Goal: Task Accomplishment & Management: Manage account settings

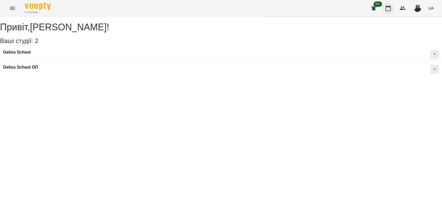
click at [389, 11] on button "button" at bounding box center [387, 8] width 12 height 12
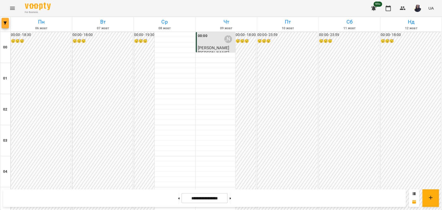
click at [7, 23] on span "button" at bounding box center [5, 22] width 7 height 3
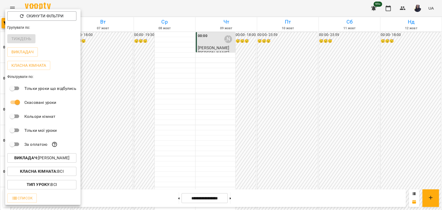
click at [58, 159] on p "Викладач : Балашова Наталія" at bounding box center [41, 158] width 55 height 6
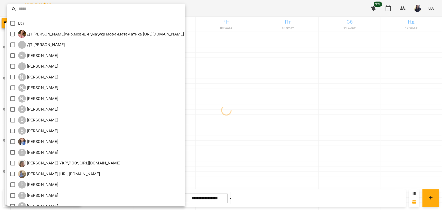
click at [32, 9] on input "text" at bounding box center [100, 9] width 162 height 8
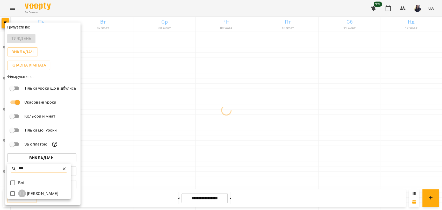
type input "***"
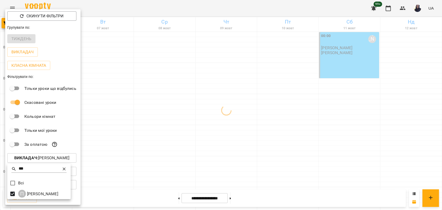
click at [218, 7] on div at bounding box center [221, 105] width 442 height 210
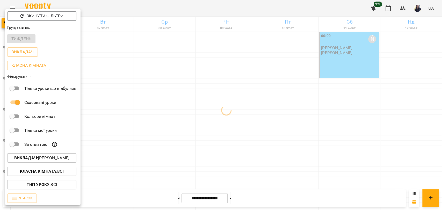
click at [257, 9] on div at bounding box center [221, 105] width 442 height 210
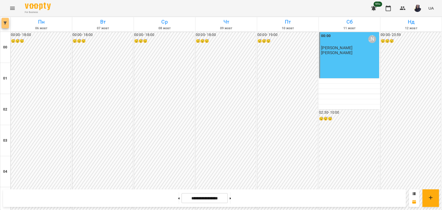
click at [5, 24] on icon "button" at bounding box center [5, 22] width 3 height 3
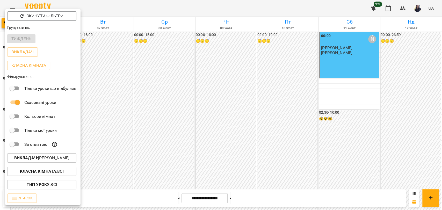
drag, startPoint x: 119, startPoint y: 11, endPoint x: 416, endPoint y: 55, distance: 301.0
click at [120, 11] on div at bounding box center [221, 105] width 442 height 210
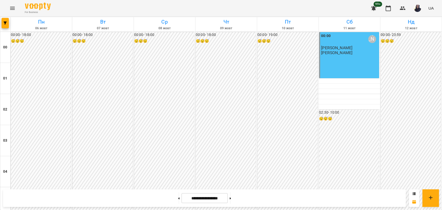
scroll to position [590, 0]
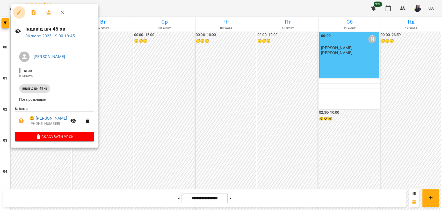
click at [15, 12] on button "button" at bounding box center [19, 12] width 12 height 12
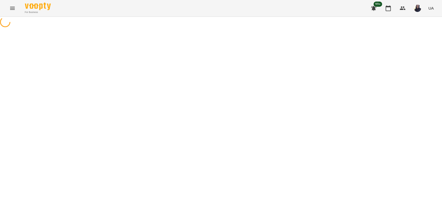
select select "**********"
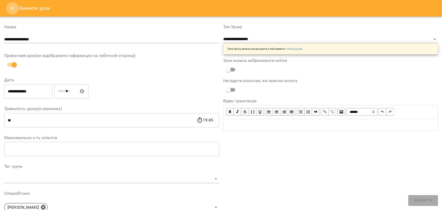
click at [16, 11] on button "Close" at bounding box center [12, 8] width 12 height 12
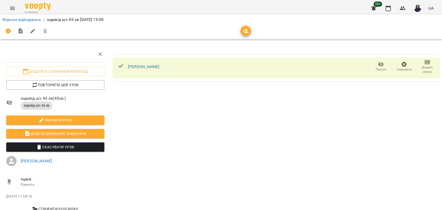
click at [380, 66] on span "Прогул" at bounding box center [380, 66] width 17 height 10
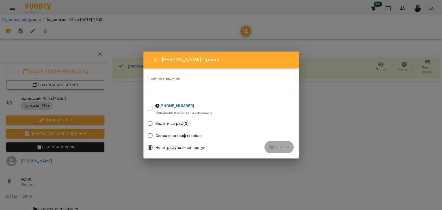
click at [172, 90] on textarea at bounding box center [220, 90] width 147 height 5
click at [280, 147] on span "Прогул" at bounding box center [278, 147] width 21 height 6
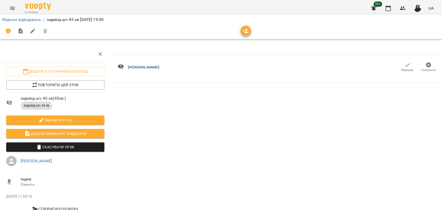
click at [404, 64] on icon "button" at bounding box center [407, 65] width 6 height 6
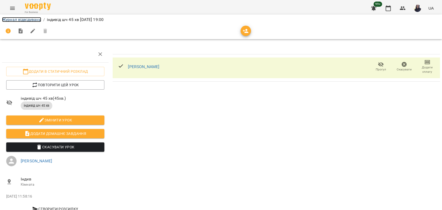
click at [17, 21] on link "Журнал відвідувань" at bounding box center [21, 19] width 39 height 5
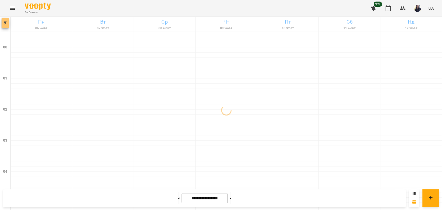
click at [3, 26] on button "button" at bounding box center [5, 23] width 7 height 10
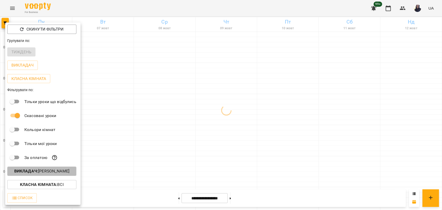
click at [52, 174] on p "Викладач : Панасенко Дарина" at bounding box center [41, 171] width 55 height 6
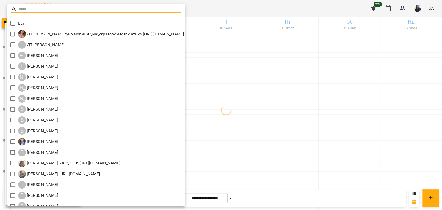
drag, startPoint x: 52, startPoint y: 11, endPoint x: 54, endPoint y: 10, distance: 2.8
click at [52, 11] on input "text" at bounding box center [100, 9] width 162 height 8
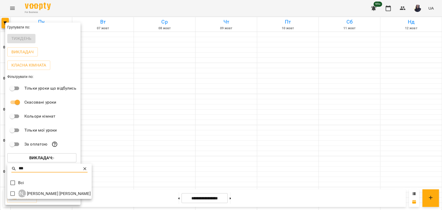
type input "***"
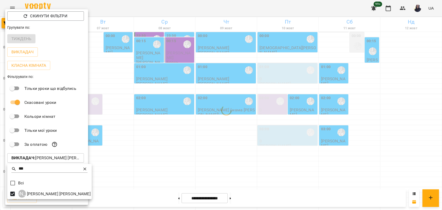
click at [210, 5] on div at bounding box center [221, 105] width 442 height 210
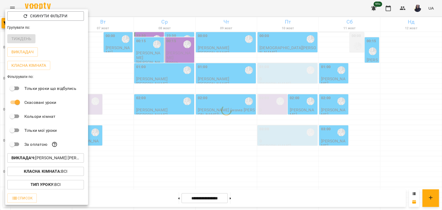
click at [128, 9] on div at bounding box center [221, 105] width 442 height 210
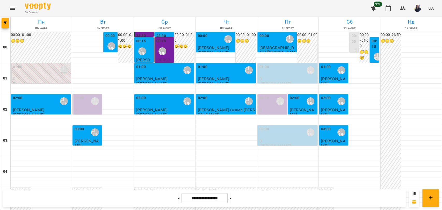
scroll to position [504, 0]
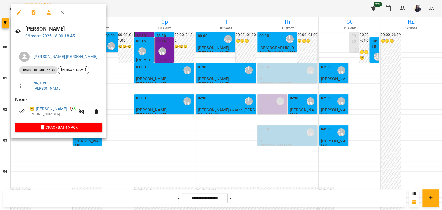
click at [142, 8] on div at bounding box center [221, 105] width 442 height 210
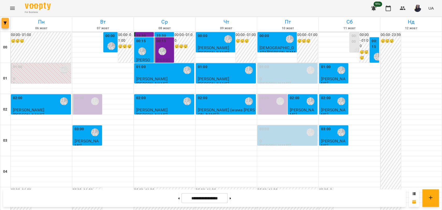
click at [7, 23] on span "button" at bounding box center [5, 22] width 7 height 3
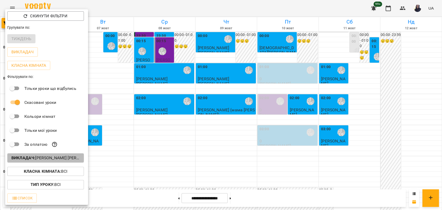
click at [56, 158] on p "Викладач : Ліпатьєва Ольга" at bounding box center [45, 158] width 68 height 6
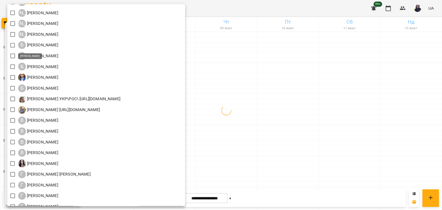
scroll to position [115, 0]
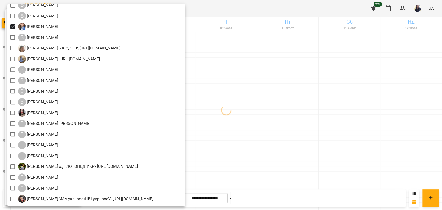
click at [273, 14] on div at bounding box center [221, 105] width 442 height 210
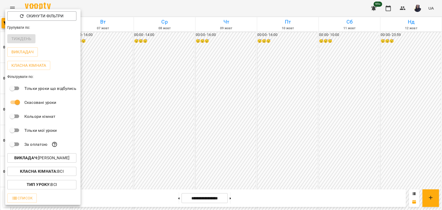
click at [160, 158] on div at bounding box center [221, 105] width 442 height 210
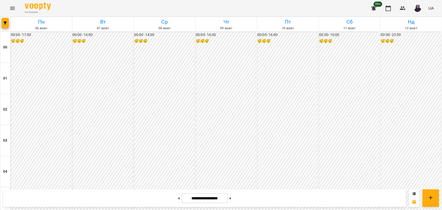
scroll to position [389, 0]
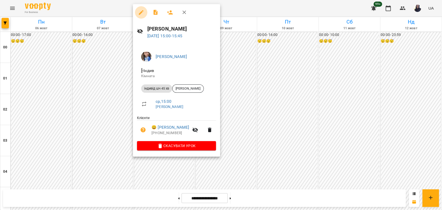
click at [142, 10] on icon "button" at bounding box center [141, 12] width 6 height 6
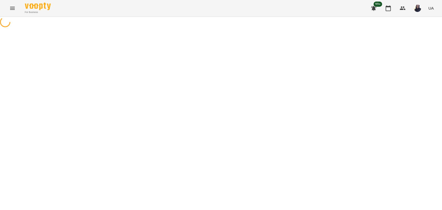
select select "**********"
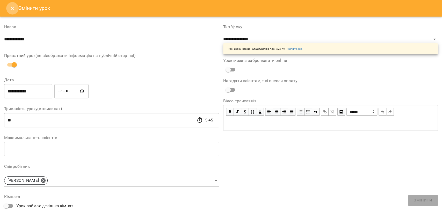
click at [13, 8] on icon "Close" at bounding box center [12, 8] width 6 height 6
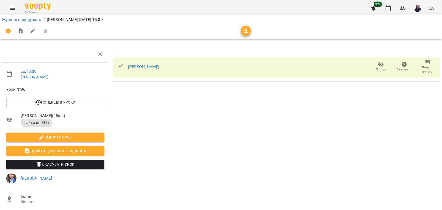
click at [379, 67] on icon "button" at bounding box center [380, 64] width 6 height 6
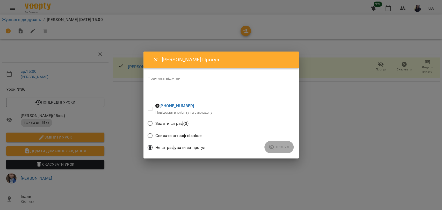
click at [172, 89] on textarea at bounding box center [220, 90] width 147 height 5
click at [281, 146] on span "Прогул" at bounding box center [278, 147] width 21 height 6
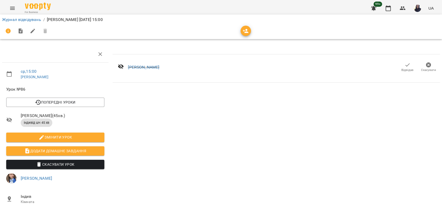
click at [400, 65] on span "Відвідав" at bounding box center [407, 67] width 15 height 10
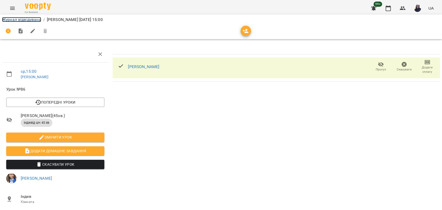
drag, startPoint x: 21, startPoint y: 19, endPoint x: 24, endPoint y: 25, distance: 7.0
click at [21, 19] on link "Журнал відвідувань" at bounding box center [21, 19] width 39 height 5
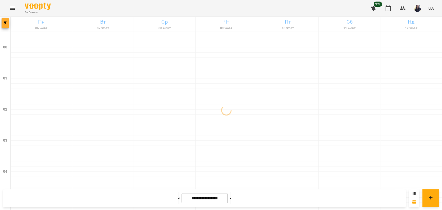
click at [8, 26] on button "button" at bounding box center [5, 23] width 7 height 10
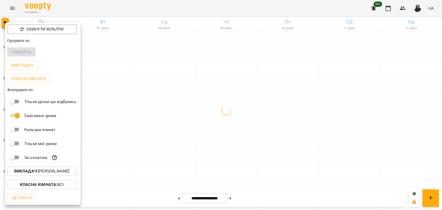
click at [58, 174] on p "Викладач : Бойчук Каріна" at bounding box center [41, 171] width 55 height 6
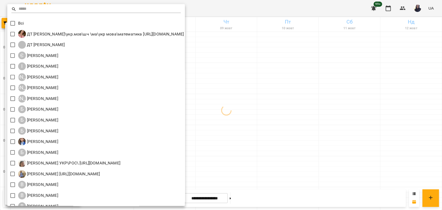
click at [39, 12] on input "text" at bounding box center [100, 9] width 162 height 8
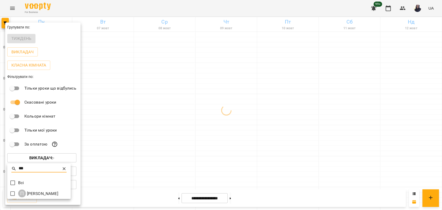
type input "***"
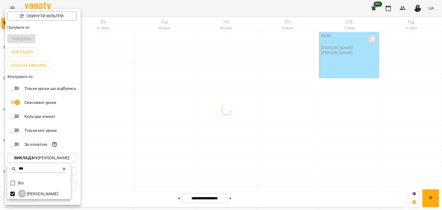
click at [140, 14] on div at bounding box center [221, 105] width 442 height 210
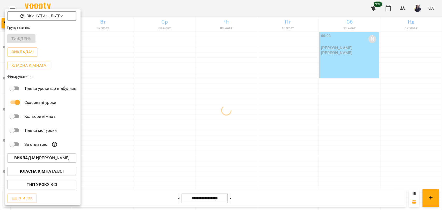
click at [140, 14] on div at bounding box center [221, 105] width 442 height 210
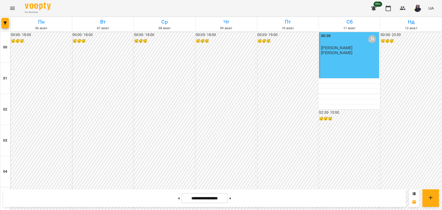
scroll to position [533, 0]
click at [4, 25] on button "button" at bounding box center [5, 23] width 7 height 10
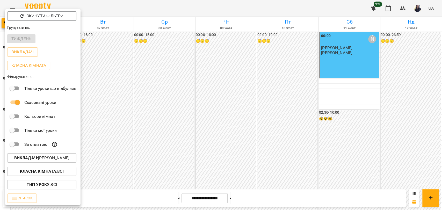
click at [52, 159] on p "Викладач : Панасенко Дарина" at bounding box center [41, 158] width 55 height 6
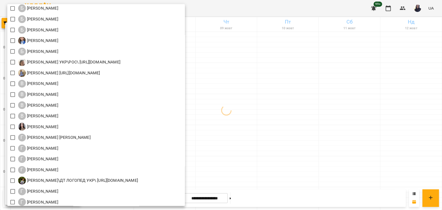
scroll to position [144, 0]
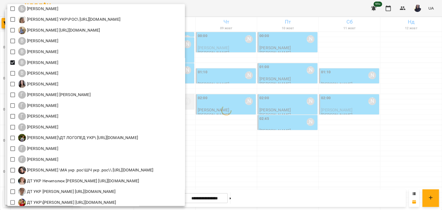
click at [290, 9] on div at bounding box center [221, 105] width 442 height 210
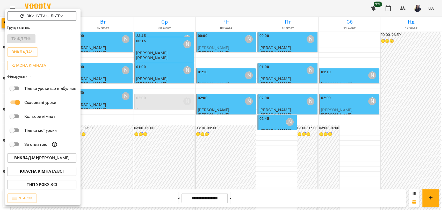
click at [228, 110] on div at bounding box center [221, 105] width 442 height 210
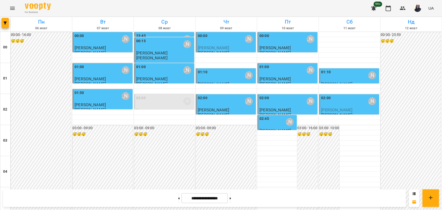
scroll to position [217, 0]
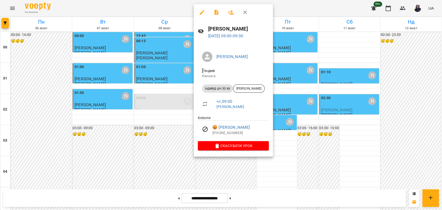
drag, startPoint x: 292, startPoint y: 103, endPoint x: 231, endPoint y: 107, distance: 61.4
click at [292, 103] on div at bounding box center [221, 105] width 442 height 210
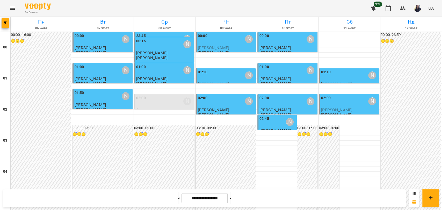
scroll to position [0, 0]
click at [220, 43] on div "00:00 Вовк Галина" at bounding box center [226, 39] width 57 height 12
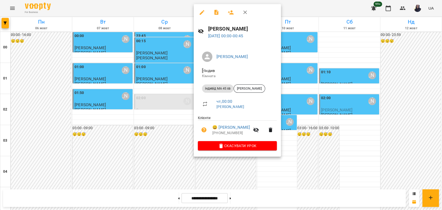
click at [202, 13] on icon "button" at bounding box center [202, 12] width 6 height 6
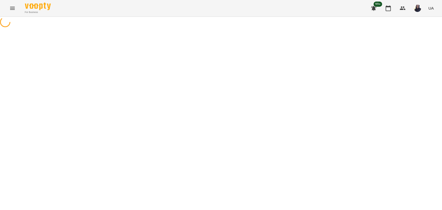
select select "**********"
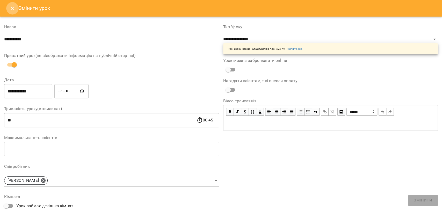
click at [12, 7] on icon "Close" at bounding box center [12, 8] width 6 height 6
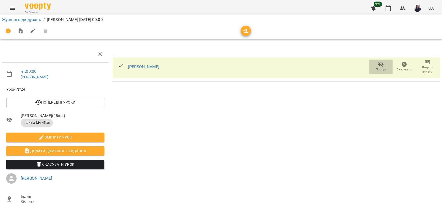
click at [378, 66] on icon "button" at bounding box center [381, 64] width 6 height 5
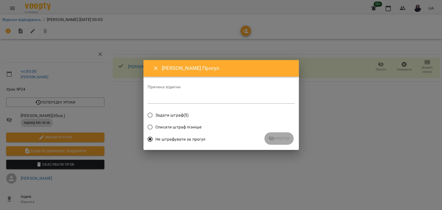
click at [178, 95] on div "*" at bounding box center [220, 99] width 147 height 8
click at [276, 144] on button "Прогул" at bounding box center [278, 138] width 29 height 12
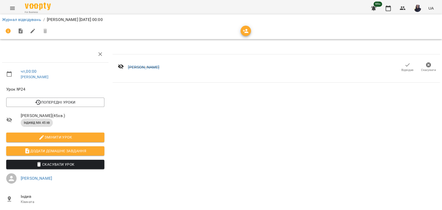
click at [406, 62] on span "Відвідав" at bounding box center [407, 67] width 15 height 10
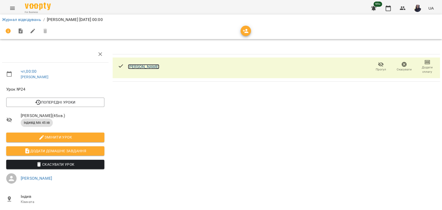
click at [141, 67] on link "[PERSON_NAME]" at bounding box center [143, 66] width 31 height 5
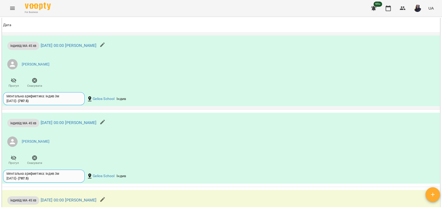
scroll to position [718, 0]
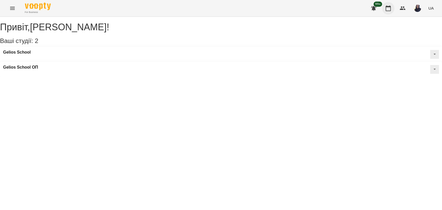
click at [390, 8] on icon "button" at bounding box center [387, 8] width 5 height 6
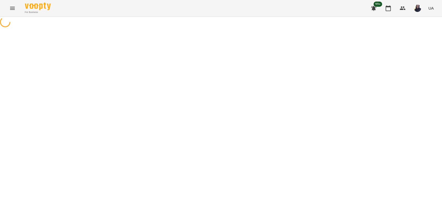
click at [13, 12] on button "Menu" at bounding box center [12, 8] width 12 height 12
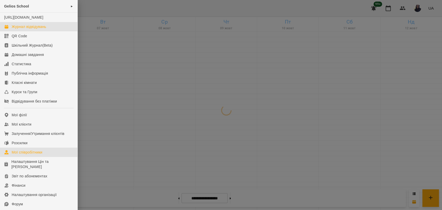
click at [33, 155] on div "Мої співробітники" at bounding box center [27, 151] width 31 height 5
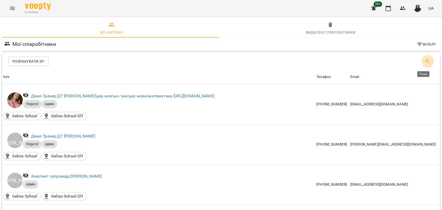
click at [424, 60] on icon "Пошук" at bounding box center [427, 61] width 6 height 6
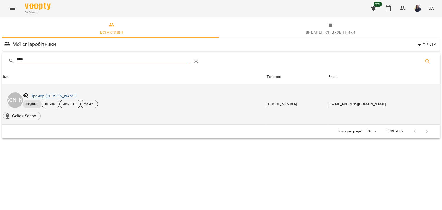
type input "****"
click at [77, 95] on link "Тренер: Венюкова Єлизавета" at bounding box center [54, 95] width 46 height 5
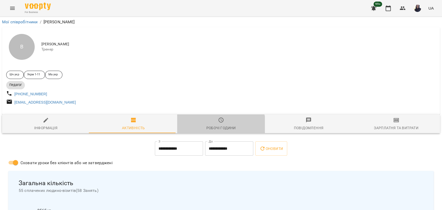
click at [216, 130] on div "Робочі години" at bounding box center [220, 128] width 29 height 6
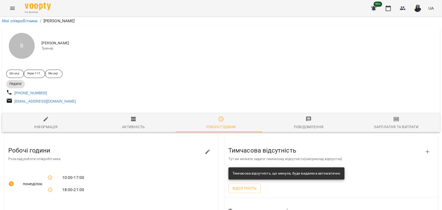
scroll to position [29, 0]
click at [205, 148] on icon "button" at bounding box center [207, 151] width 6 height 6
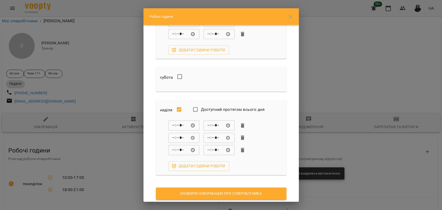
scroll to position [347, 0]
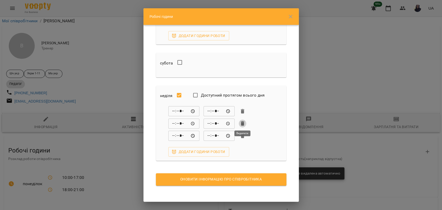
click at [244, 122] on icon "button" at bounding box center [242, 123] width 6 height 6
type input "*****"
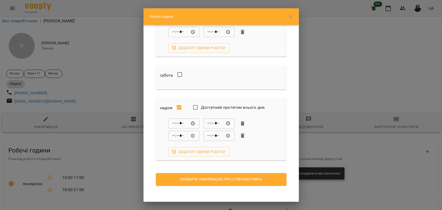
click at [229, 173] on button "Оновити інформацію про співробітника" at bounding box center [221, 179] width 130 height 12
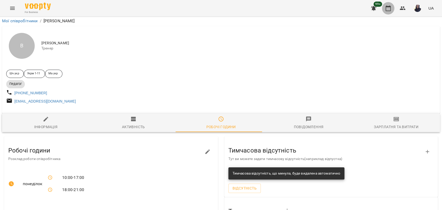
click at [385, 8] on icon "button" at bounding box center [388, 8] width 6 height 6
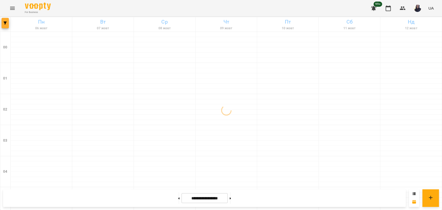
click at [8, 24] on span "button" at bounding box center [5, 22] width 7 height 3
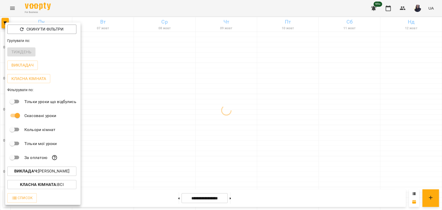
click at [52, 170] on p "Викладач : Вовк Галина" at bounding box center [41, 171] width 55 height 6
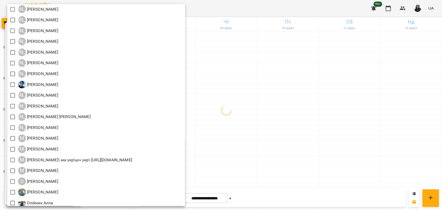
scroll to position [460, 0]
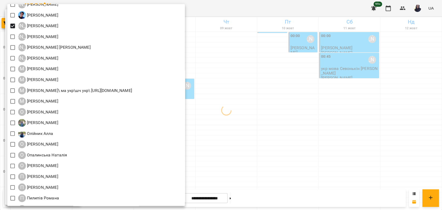
click at [307, 14] on div at bounding box center [221, 105] width 442 height 210
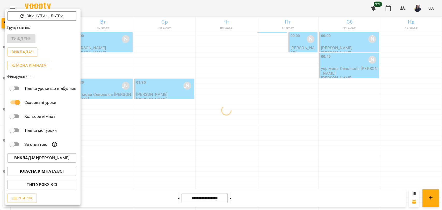
click at [171, 9] on div at bounding box center [221, 105] width 442 height 210
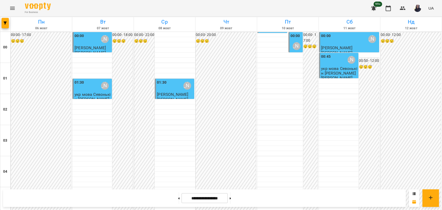
scroll to position [590, 0]
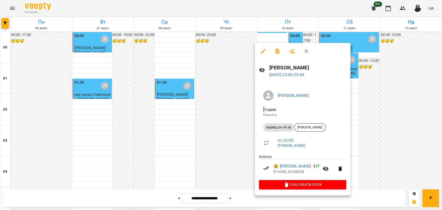
click at [375, 140] on div at bounding box center [221, 105] width 442 height 210
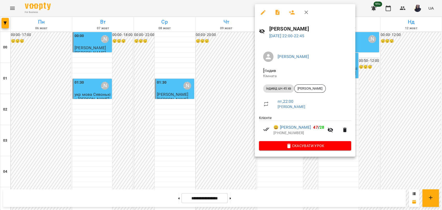
click at [365, 133] on div at bounding box center [221, 105] width 442 height 210
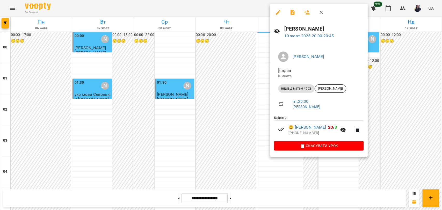
click at [313, 174] on div at bounding box center [221, 105] width 442 height 210
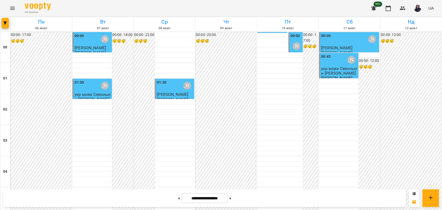
scroll to position [504, 0]
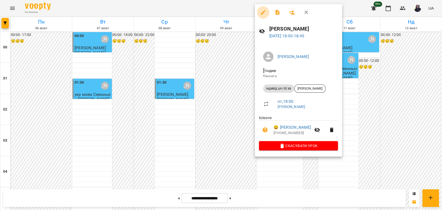
click at [263, 15] on icon "button" at bounding box center [263, 12] width 6 height 6
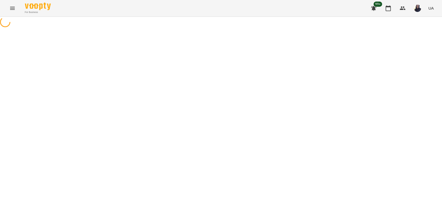
select select "**********"
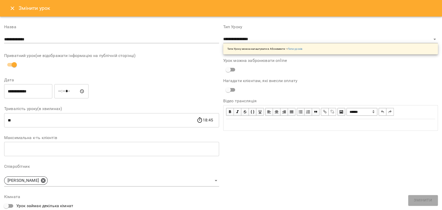
click at [14, 8] on icon "Close" at bounding box center [12, 8] width 6 height 6
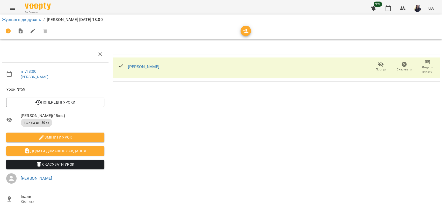
click at [375, 68] on span "Прогул" at bounding box center [380, 69] width 10 height 4
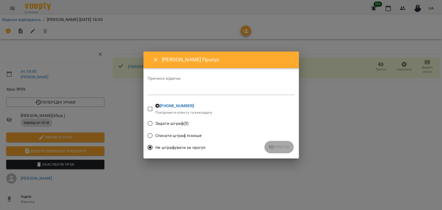
click at [166, 84] on div "Причина відміни *" at bounding box center [220, 86] width 147 height 21
click at [166, 88] on div "*" at bounding box center [220, 91] width 147 height 8
click at [271, 148] on icon "submit" at bounding box center [271, 147] width 6 height 5
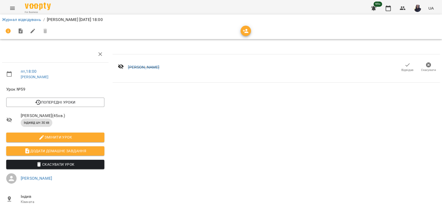
click at [402, 69] on span "Відвідав" at bounding box center [407, 70] width 12 height 4
click at [404, 59] on div "Відвідав Скасувати" at bounding box center [417, 67] width 44 height 17
click at [404, 65] on icon "button" at bounding box center [407, 65] width 6 height 6
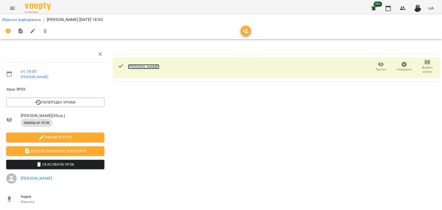
click at [154, 68] on link "Маріношенко Прохор" at bounding box center [143, 66] width 31 height 5
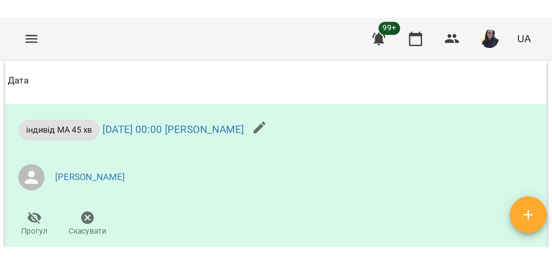
scroll to position [805, 0]
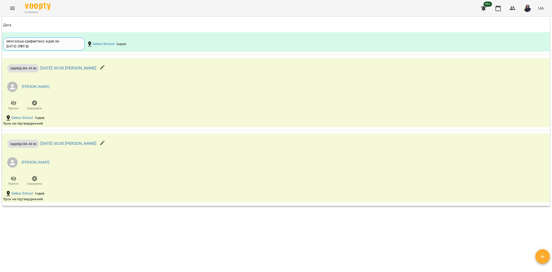
click at [149, 210] on div "Мої клієнти / [PERSON_NAME] [PERSON_NAME] [PERSON_NAME] інста телеграм [PERSON_…" at bounding box center [276, 143] width 550 height 251
